Goal: Navigation & Orientation: Find specific page/section

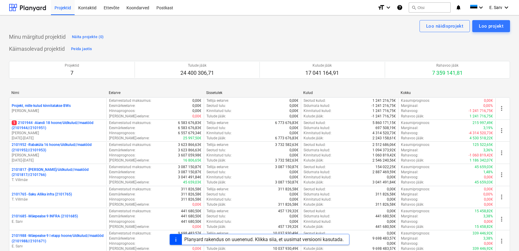
scroll to position [54, 0]
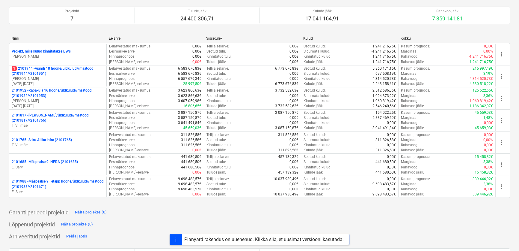
click at [283, 213] on div "Garantiiperioodi projektid Näita projekte (0)" at bounding box center [259, 212] width 501 height 10
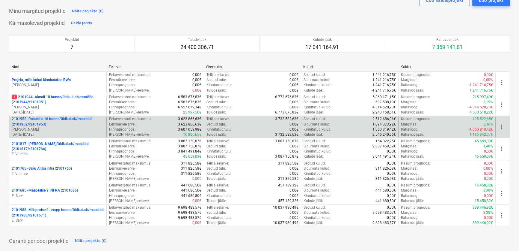
scroll to position [27, 0]
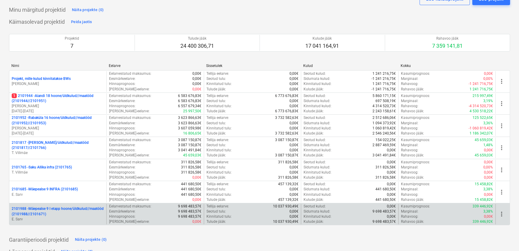
click at [55, 213] on p "2101988 - Mäepealse 9 I etapp hoone/üldkulud//maatööd (2101988//2101671)" at bounding box center [58, 211] width 92 height 10
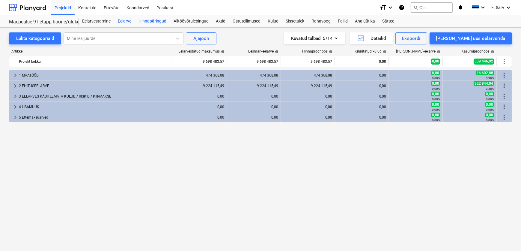
click at [149, 18] on div "Hinnapäringud" at bounding box center [152, 21] width 35 height 12
click at [385, 21] on div "Sätted" at bounding box center [388, 21] width 19 height 12
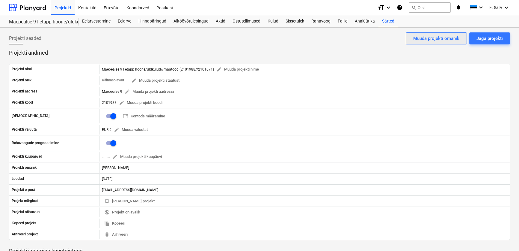
click at [435, 41] on div "Muuda projekti omanik" at bounding box center [436, 38] width 46 height 8
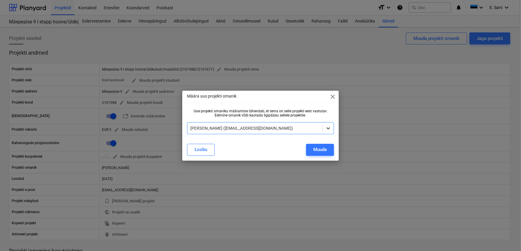
click at [328, 128] on icon at bounding box center [329, 128] width 4 height 2
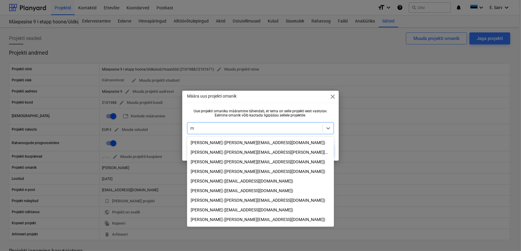
scroll to position [24, 0]
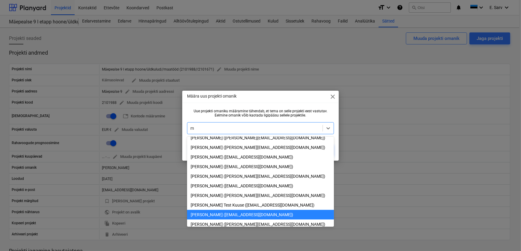
type input "mä"
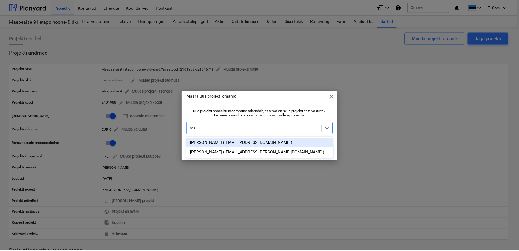
scroll to position [0, 0]
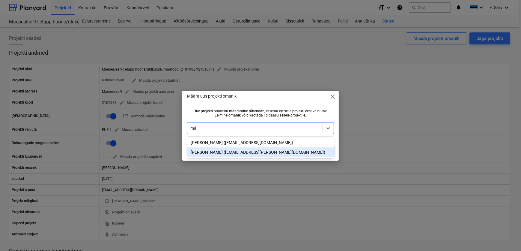
click at [204, 153] on div "Märt Hanson (mart.hanson@bonava.com)" at bounding box center [260, 152] width 147 height 10
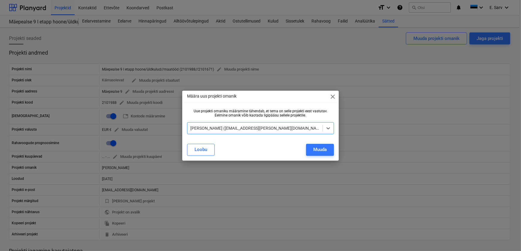
click at [334, 96] on span "close" at bounding box center [332, 96] width 7 height 7
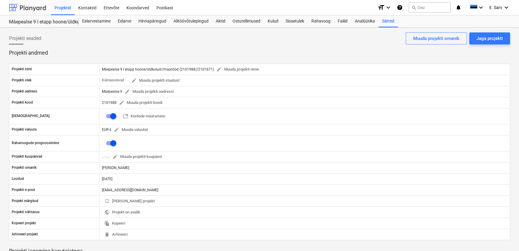
click at [16, 11] on div at bounding box center [27, 7] width 37 height 15
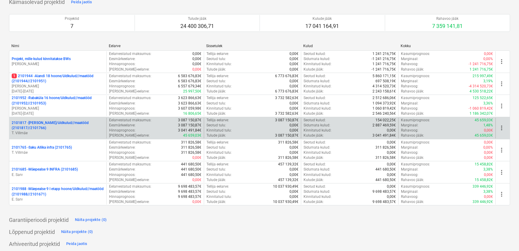
scroll to position [54, 0]
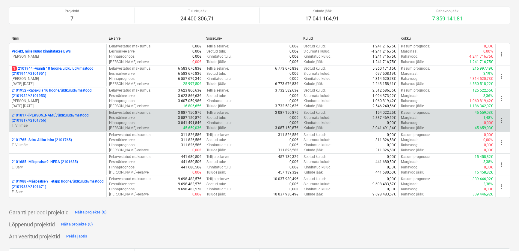
click at [49, 120] on p "2101817 - Saku I hoone/üldkulud//maatööd (2101817//2101766)" at bounding box center [58, 118] width 92 height 10
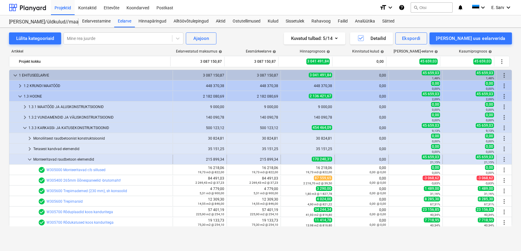
click at [31, 157] on span "keyboard_arrow_down" at bounding box center [29, 159] width 7 height 7
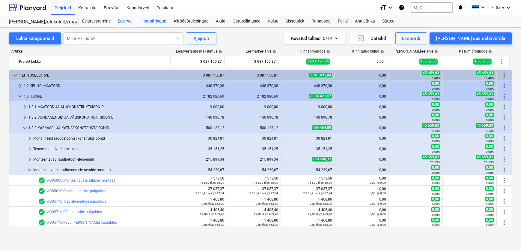
click at [147, 22] on div "Hinnapäringud" at bounding box center [152, 21] width 35 height 12
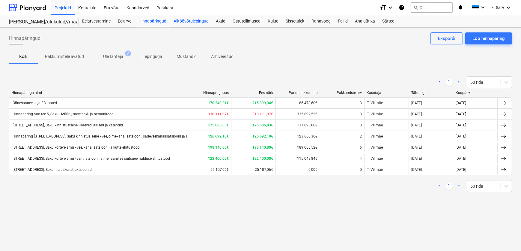
click at [183, 21] on div "Alltöövõtulepingud" at bounding box center [191, 21] width 42 height 12
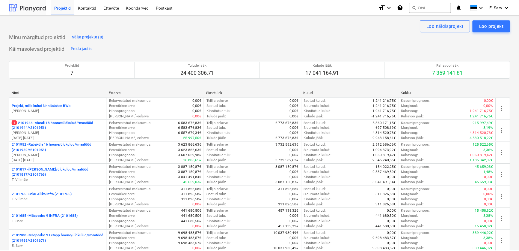
scroll to position [54, 0]
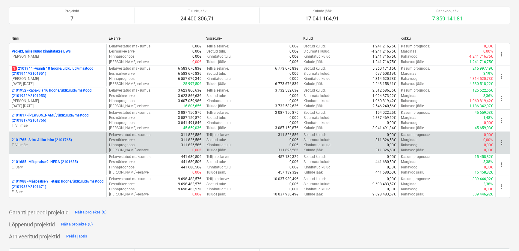
click at [49, 137] on p "2101765 - Saku Allika infra (2101765)" at bounding box center [42, 139] width 60 height 5
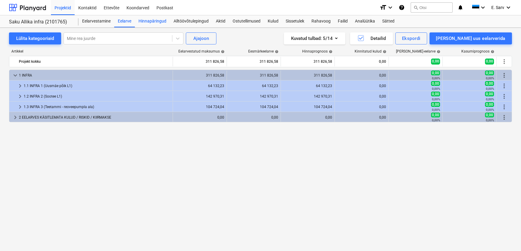
click at [144, 23] on div "Hinnapäringud" at bounding box center [152, 21] width 35 height 12
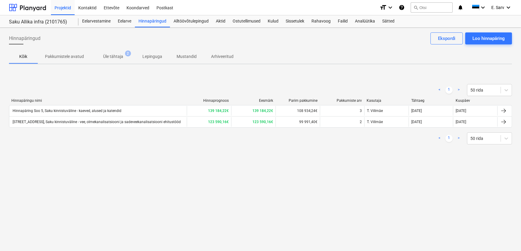
click at [119, 57] on p "Üle tähtaja" at bounding box center [113, 56] width 20 height 6
click at [26, 57] on p "Kõik" at bounding box center [23, 56] width 14 height 6
